Goal: Information Seeking & Learning: Learn about a topic

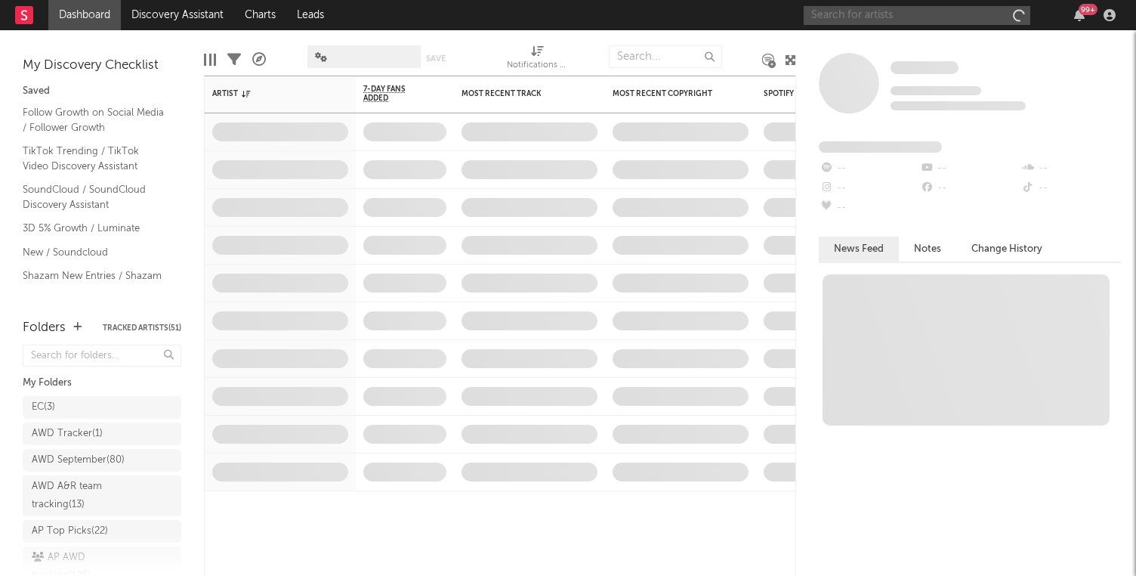
click at [974, 20] on input "text" at bounding box center [917, 15] width 227 height 19
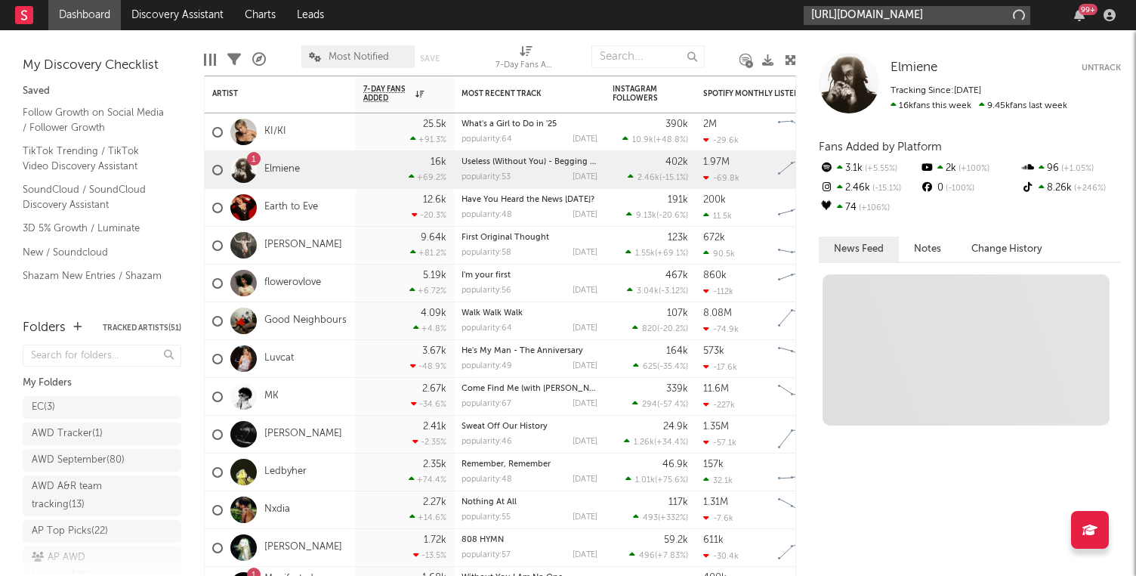
scroll to position [0, 209]
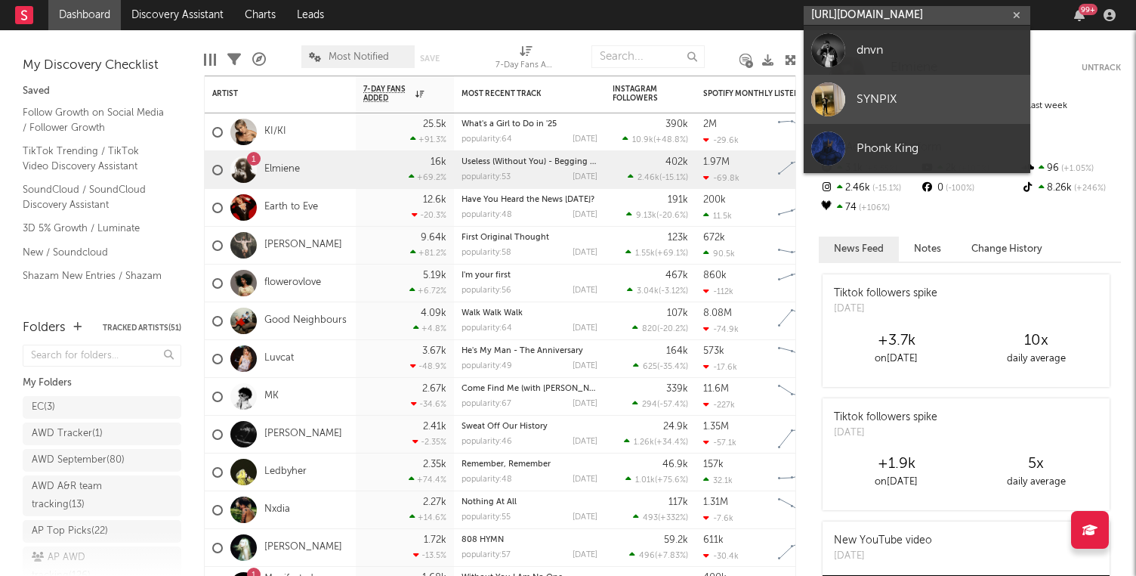
type input "[URL][DOMAIN_NAME]"
click at [924, 97] on div "SYNPIX" at bounding box center [939, 99] width 166 height 18
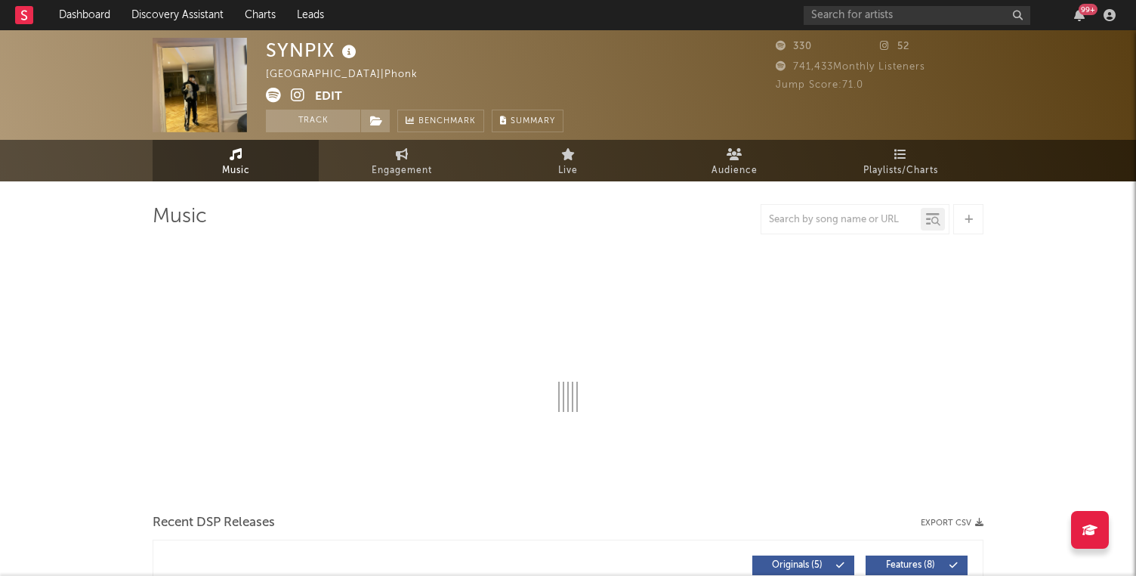
select select "1w"
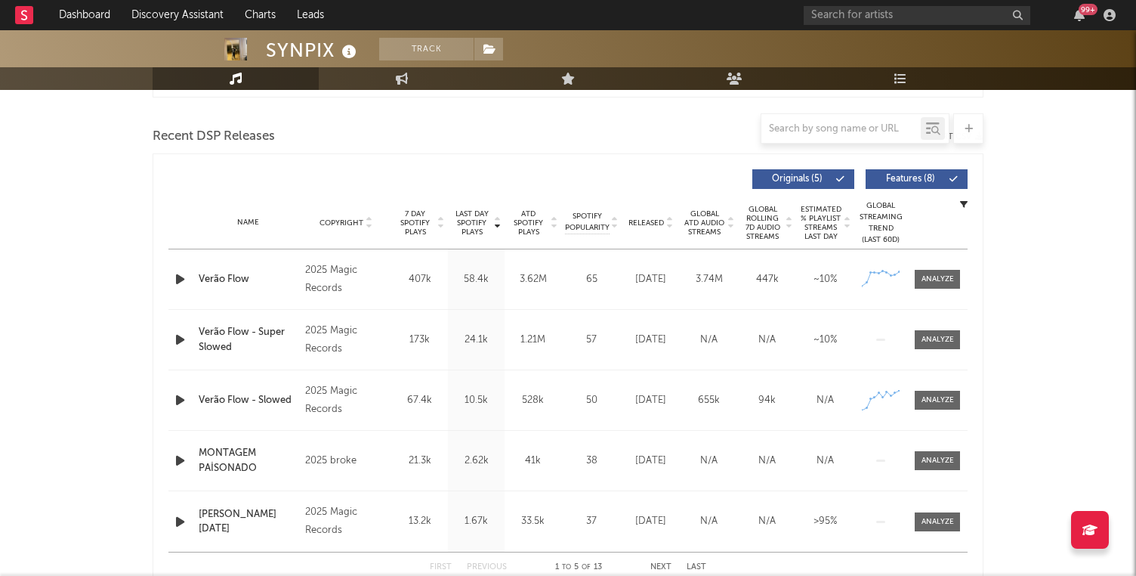
scroll to position [511, 0]
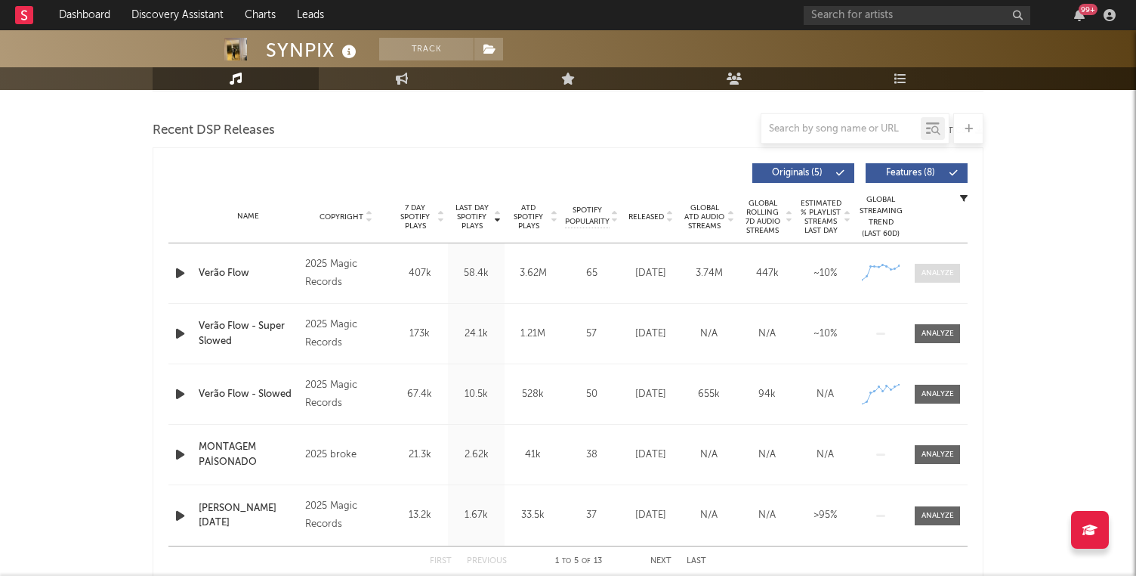
click at [927, 280] on span at bounding box center [937, 273] width 45 height 19
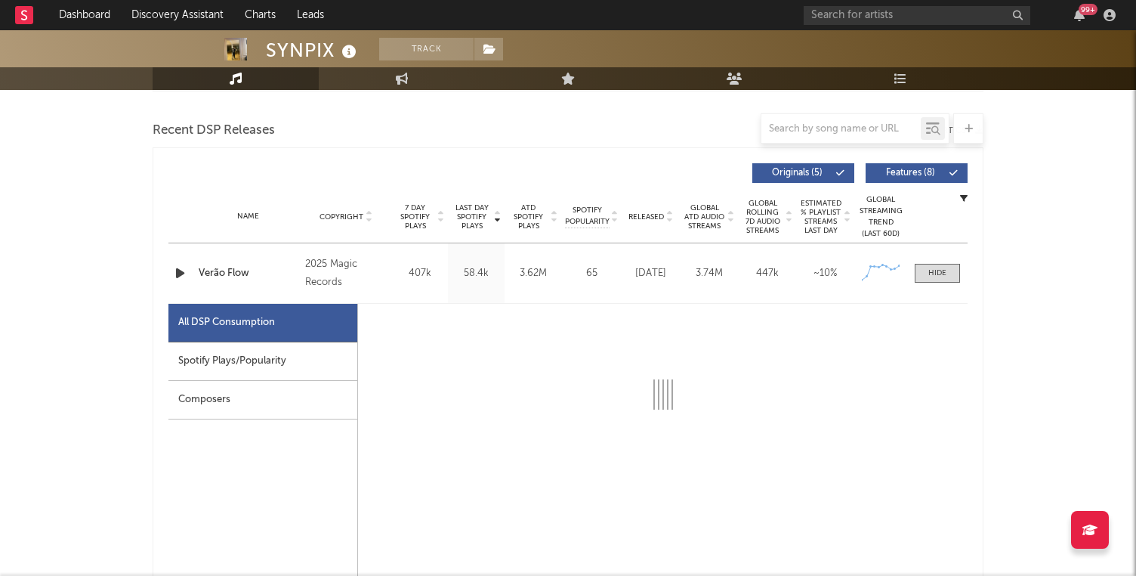
click at [321, 347] on div "Spotify Plays/Popularity" at bounding box center [262, 361] width 189 height 39
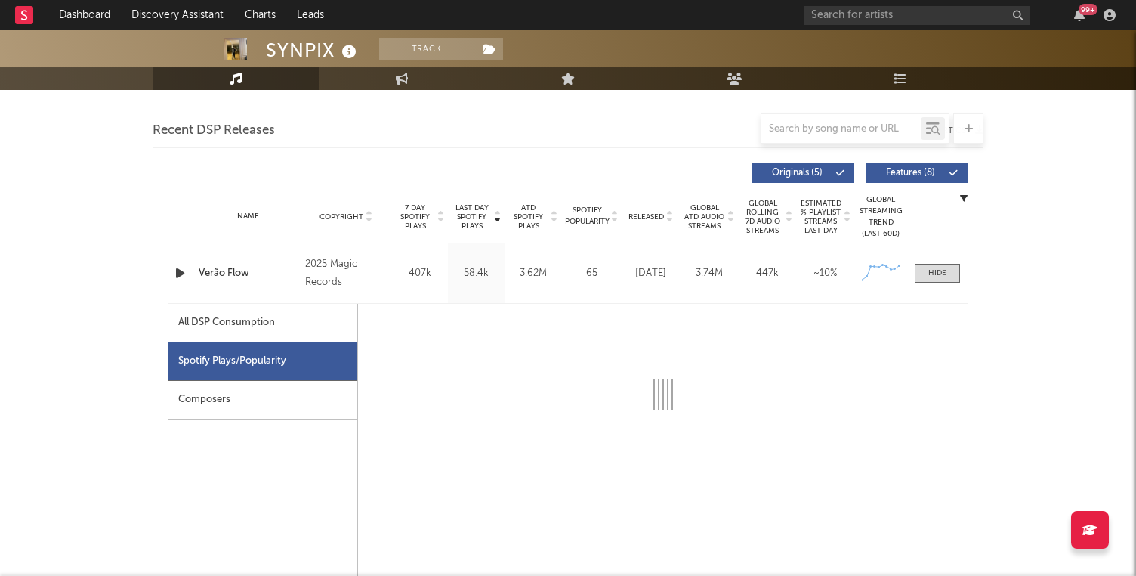
select select "1w"
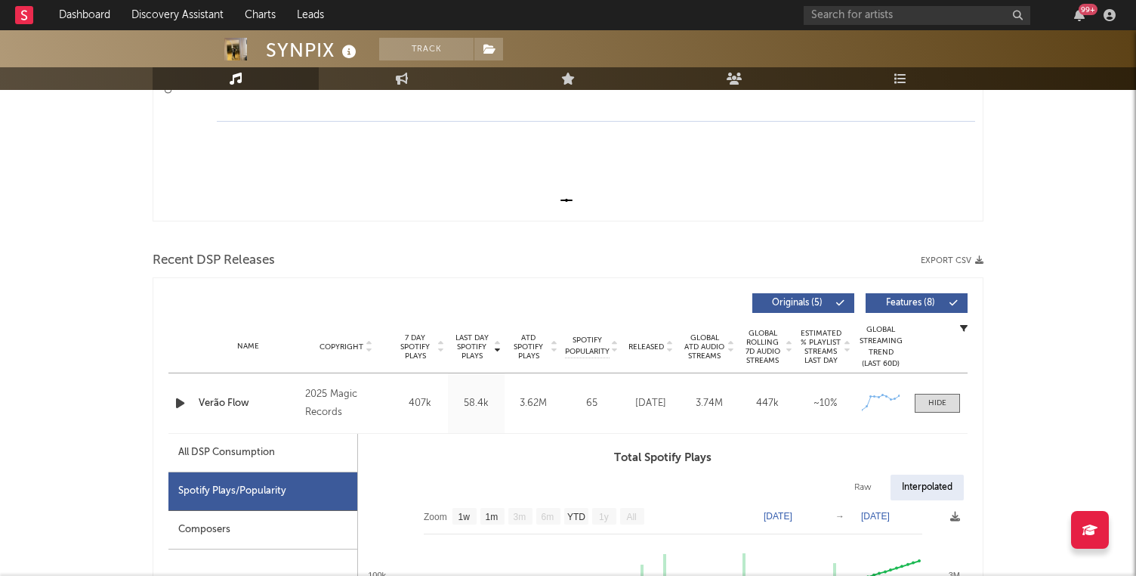
scroll to position [0, 0]
